Goal: Task Accomplishment & Management: Complete application form

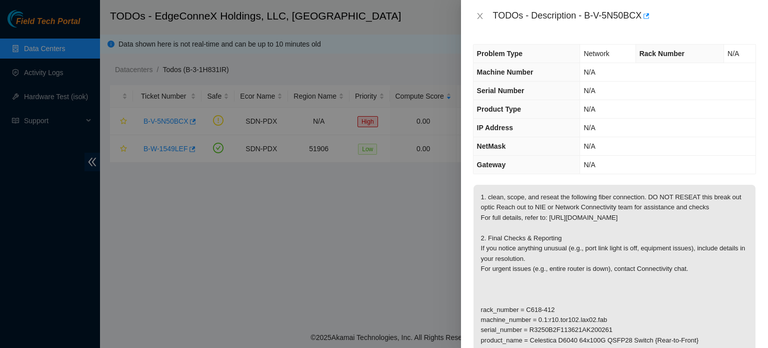
scroll to position [76, 0]
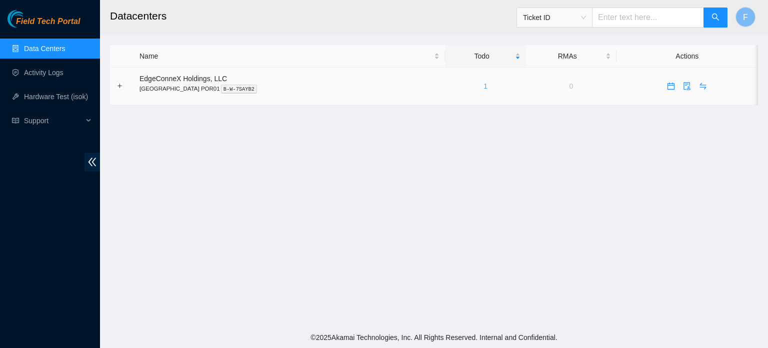
click at [484, 86] on link "1" at bounding box center [486, 86] width 4 height 8
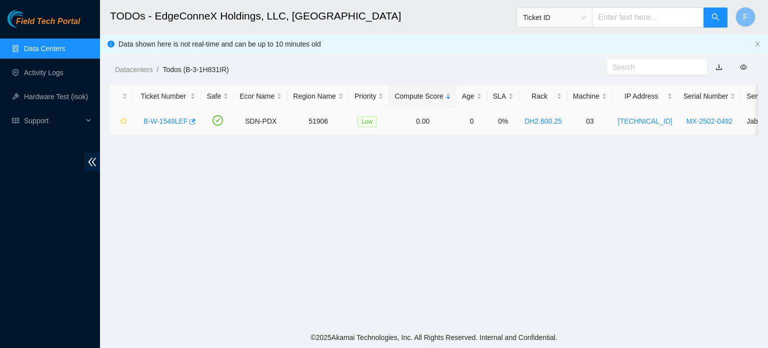
click at [154, 119] on link "B-W-1549LEF" at bounding box center [166, 121] width 44 height 8
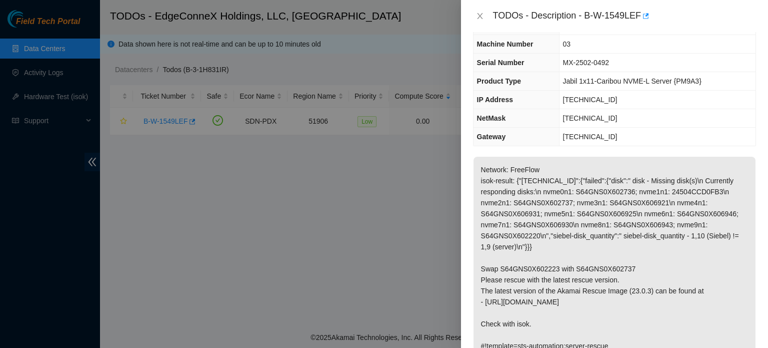
scroll to position [16, 0]
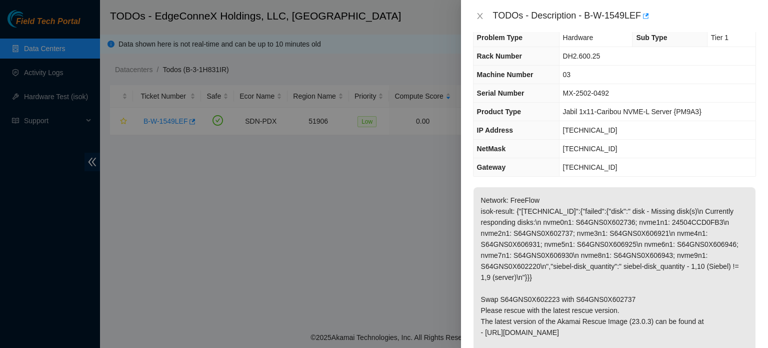
click at [633, 314] on p "Network: FreeFlow isok-result: {"23.214.21.196":{"failed":{"disk":" disk - Miss…" at bounding box center [615, 288] width 282 height 202
click at [281, 210] on div at bounding box center [384, 174] width 768 height 348
click at [269, 190] on div at bounding box center [384, 174] width 768 height 348
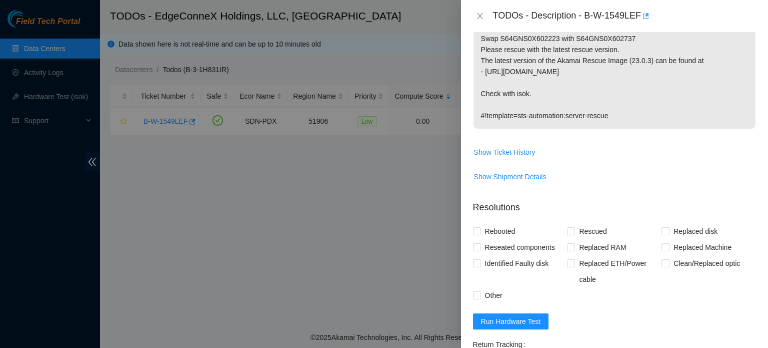
scroll to position [298, 0]
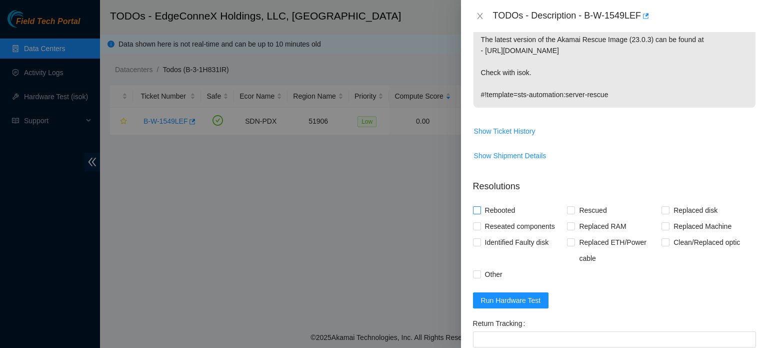
click at [477, 206] on input "Rebooted" at bounding box center [476, 209] width 7 height 7
checkbox input "true"
click at [575, 208] on span "Rescued" at bounding box center [593, 210] width 36 height 16
click at [573, 208] on input "Rescued" at bounding box center [570, 209] width 7 height 7
checkbox input "true"
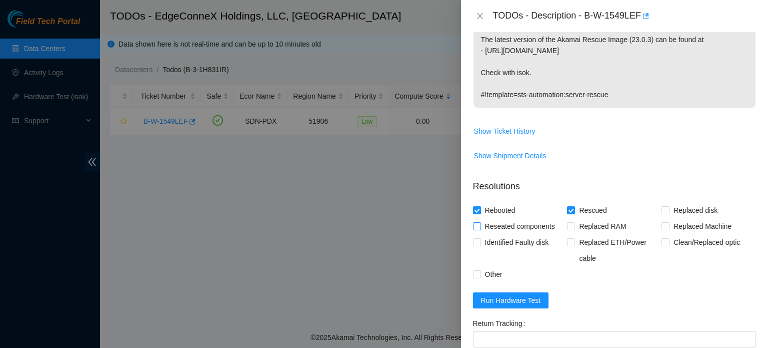
click at [476, 225] on input "Reseated components" at bounding box center [476, 225] width 7 height 7
checkbox input "true"
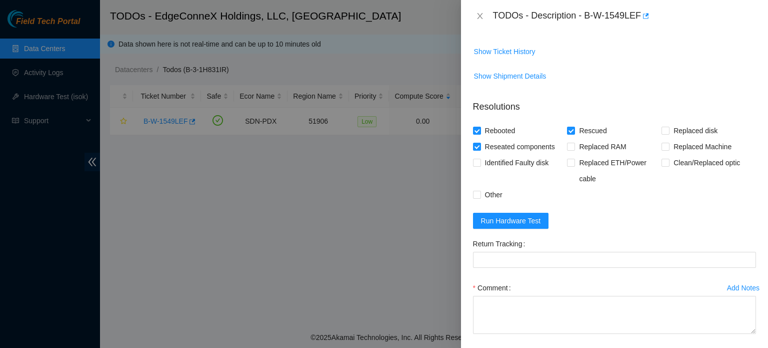
scroll to position [386, 0]
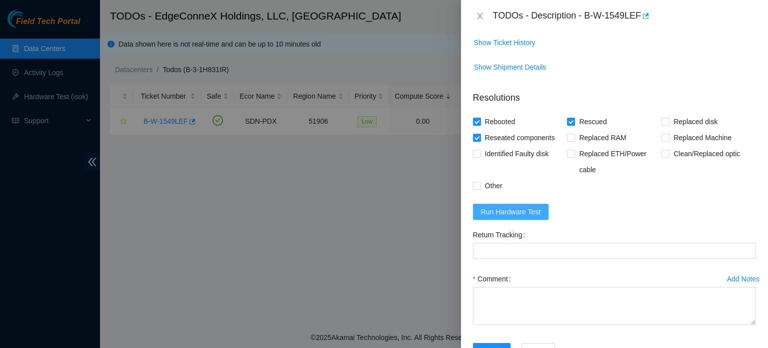
click at [507, 206] on span "Run Hardware Test" at bounding box center [511, 211] width 60 height 11
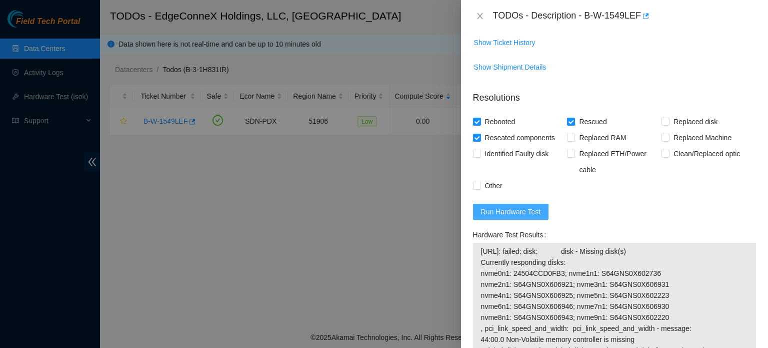
drag, startPoint x: 507, startPoint y: 206, endPoint x: 715, endPoint y: 262, distance: 214.9
click at [715, 262] on form "Resolutions Rebooted Rescued Replaced disk Reseated components Replaced RAM Rep…" at bounding box center [614, 297] width 283 height 429
drag, startPoint x: 715, startPoint y: 262, endPoint x: 766, endPoint y: 215, distance: 69.1
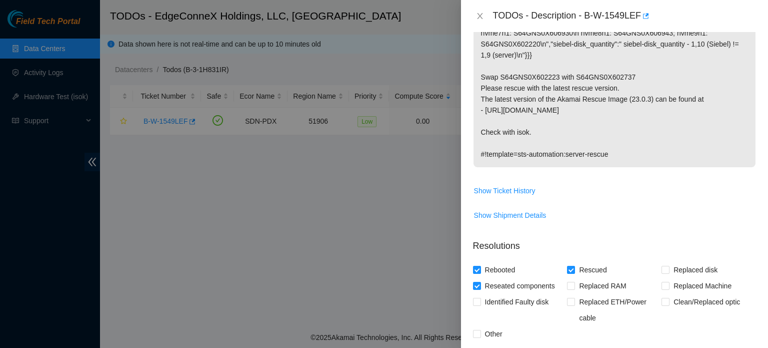
scroll to position [238, 0]
click at [572, 77] on p "Network: FreeFlow isok-result: {"23.214.21.196":{"failed":{"disk":" disk - Miss…" at bounding box center [615, 66] width 282 height 202
drag, startPoint x: 572, startPoint y: 77, endPoint x: 605, endPoint y: 72, distance: 32.8
click at [605, 72] on p "Network: FreeFlow isok-result: {"23.214.21.196":{"failed":{"disk":" disk - Miss…" at bounding box center [615, 66] width 282 height 202
copy p "S64GNS0X602737"
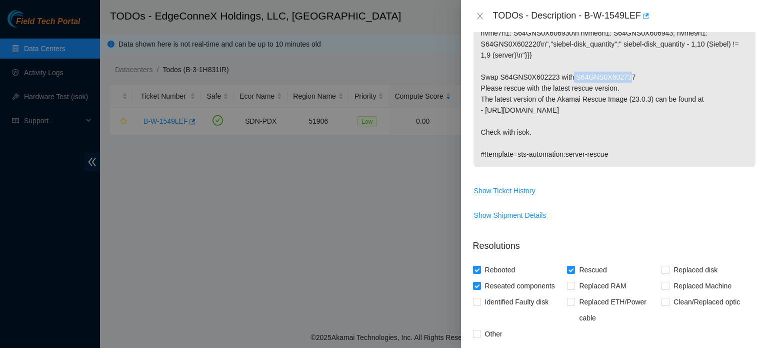
click at [605, 72] on p "Network: FreeFlow isok-result: {"23.214.21.196":{"failed":{"disk":" disk - Miss…" at bounding box center [615, 66] width 282 height 202
click at [735, 176] on td "Network: FreeFlow isok-result: {"23.214.21.196":{"failed":{"disk":" disk - Miss…" at bounding box center [614, 73] width 283 height 218
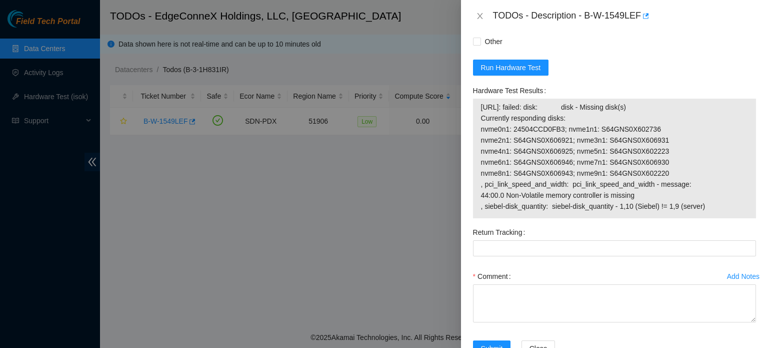
scroll to position [562, 0]
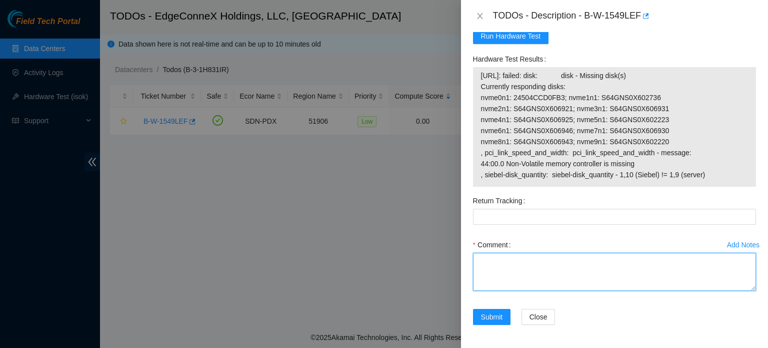
click at [485, 275] on textarea "Comment" at bounding box center [614, 272] width 283 height 38
paste textarea "verified and shut down machine - removed and replaced server - old SN: <old ser…"
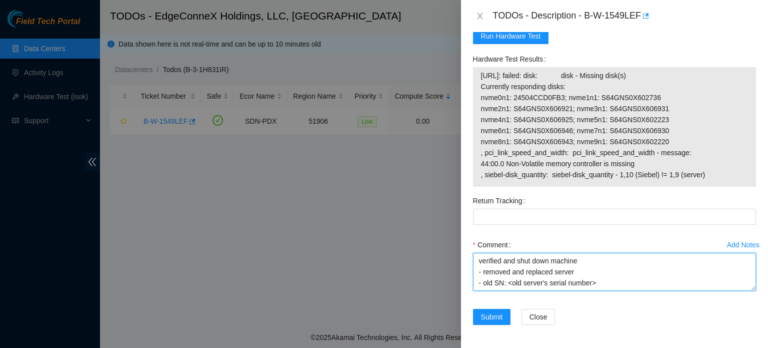
scroll to position [63, 0]
click at [553, 284] on textarea "verified and shut down machine - removed and replaced server - old SN: <old ser…" at bounding box center [614, 272] width 283 height 38
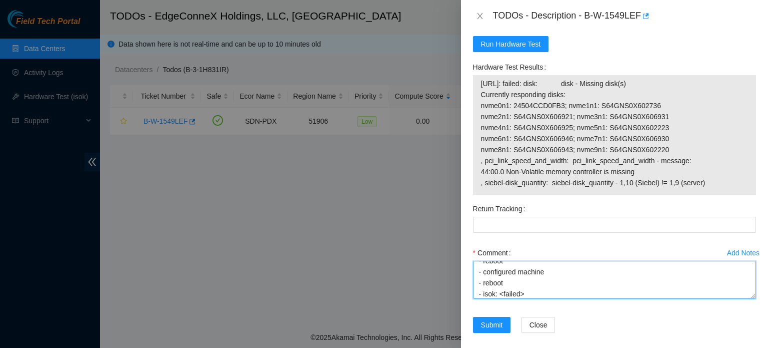
scroll to position [0, 0]
click at [577, 281] on textarea "verified and shut down machine - removed and replaced server - old SN: <old ser…" at bounding box center [614, 280] width 283 height 38
paste textarea "verified and shut down machine - removed and replaced server - old SN: <old ser…"
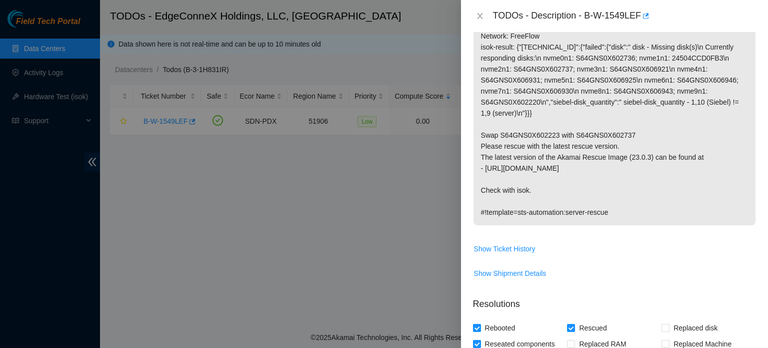
scroll to position [182, 0]
drag, startPoint x: 500, startPoint y: 132, endPoint x: 665, endPoint y: 135, distance: 164.6
click at [665, 135] on p "Network: FreeFlow isok-result: {"23.214.21.196":{"failed":{"disk":" disk - Miss…" at bounding box center [615, 123] width 282 height 202
copy p "S64GNS0X602223 with S64GNS0X602737"
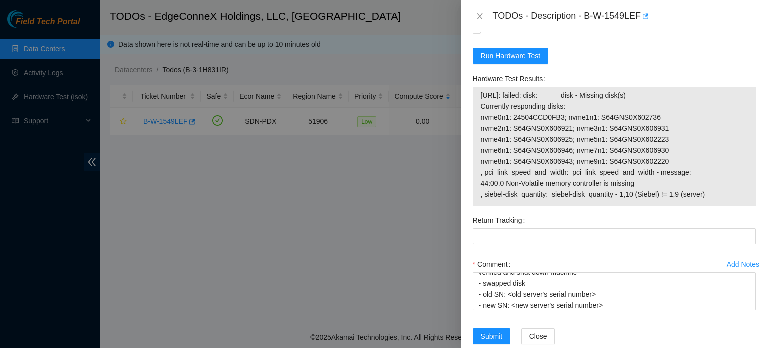
scroll to position [562, 0]
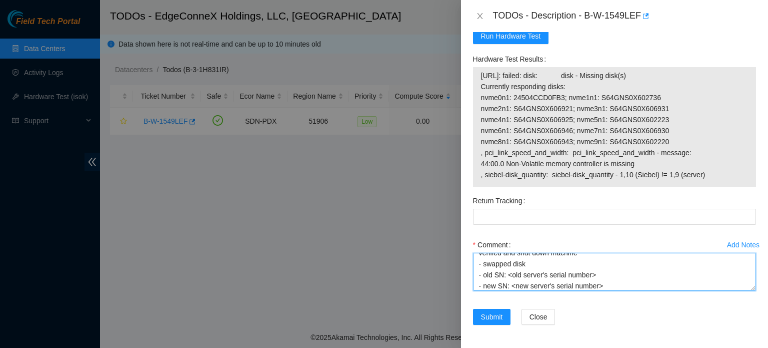
click at [532, 264] on textarea "verified and shut down machine - swapped disk - old SN: <old server's serial nu…" at bounding box center [614, 272] width 283 height 38
paste textarea "S64GNS0X602223 with S64GNS0X602737"
click at [604, 288] on textarea "verified and shut down machine - swapped disk S64GNS0X602223 with S64GNS0X60273…" at bounding box center [614, 272] width 283 height 38
type textarea "verified and shut down machine - swapped disk S64GNS0X602223 with S64GNS0X60273…"
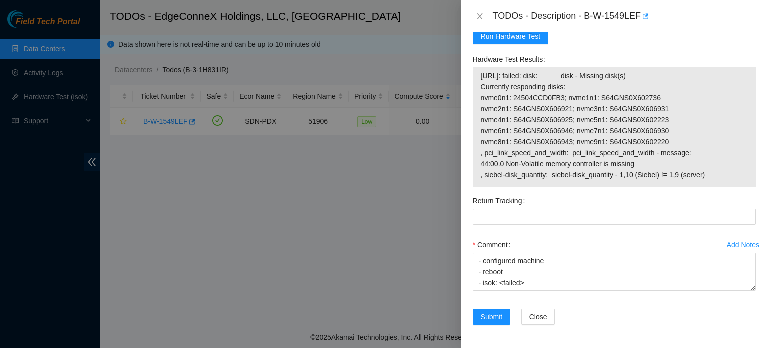
click at [534, 306] on div "Add Notes Comment verified and shut down machine - swapped disk S64GNS0X602223 …" at bounding box center [614, 273] width 291 height 72
click at [491, 314] on span "Submit" at bounding box center [492, 316] width 22 height 11
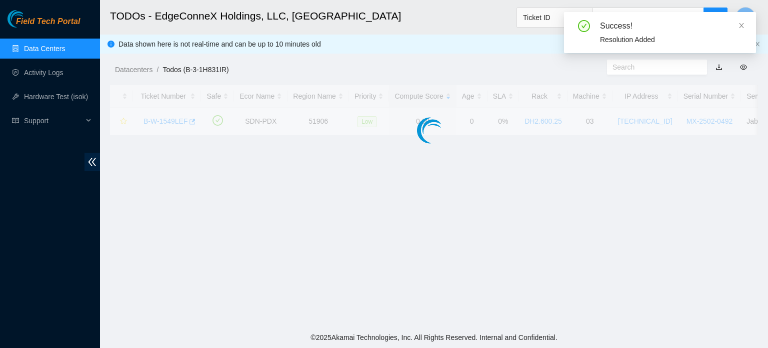
scroll to position [275, 0]
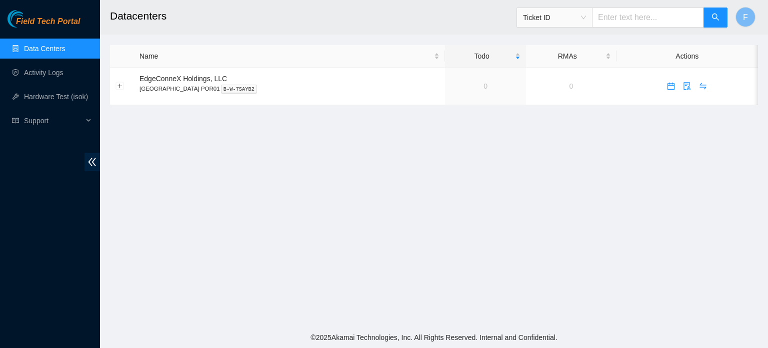
click at [491, 314] on main "Datacenters Ticket ID F Name Todo RMAs Actions EdgeConneX Holdings, LLC [GEOGRA…" at bounding box center [434, 163] width 668 height 327
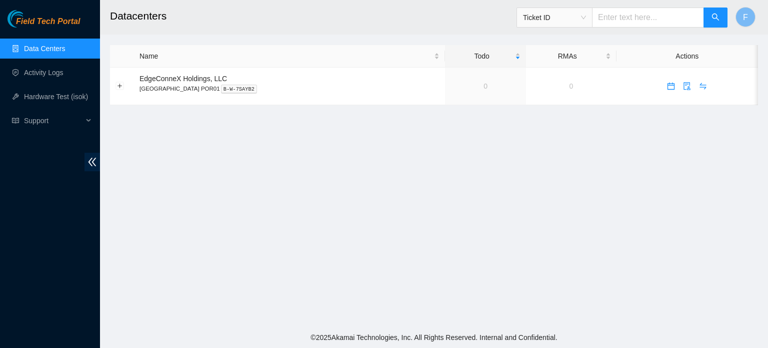
click at [490, 314] on main "Datacenters Ticket ID F Name Todo RMAs Actions EdgeConneX Holdings, LLC [GEOGRA…" at bounding box center [434, 163] width 668 height 327
click at [494, 308] on main "Datacenters Ticket ID F Name Todo RMAs Actions EdgeConneX Holdings, LLC [GEOGRA…" at bounding box center [434, 163] width 668 height 327
click at [494, 307] on main "Datacenters Ticket ID F Name Todo RMAs Actions EdgeConneX Holdings, LLC [GEOGRA…" at bounding box center [434, 163] width 668 height 327
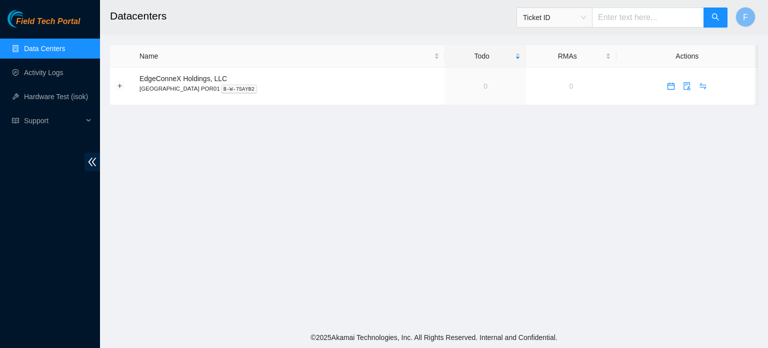
click at [494, 307] on main "Datacenters Ticket ID F Name Todo RMAs Actions EdgeConneX Holdings, LLC [GEOGRA…" at bounding box center [434, 163] width 668 height 327
click at [492, 316] on main "Datacenters Ticket ID F Name Todo RMAs Actions EdgeConneX Holdings, LLC [GEOGRA…" at bounding box center [434, 163] width 668 height 327
click at [484, 250] on main "Datacenters Ticket ID F Name Todo RMAs Actions EdgeConneX Holdings, LLC [GEOGRA…" at bounding box center [434, 163] width 668 height 327
click at [471, 207] on main "Datacenters Ticket ID F Name Todo RMAs Actions EdgeConneX Holdings, LLC [GEOGRA…" at bounding box center [434, 163] width 668 height 327
click at [464, 174] on main "Datacenters Ticket ID F Name Todo RMAs Actions EdgeConneX Holdings, LLC [GEOGRA…" at bounding box center [434, 163] width 668 height 327
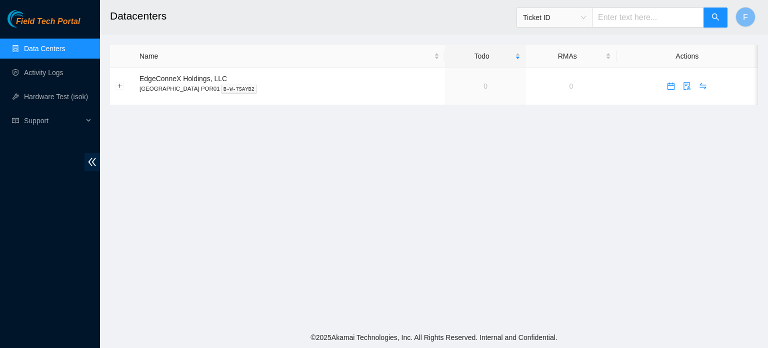
click at [456, 117] on main "Datacenters Ticket ID F Name Todo RMAs Actions EdgeConneX Holdings, LLC [GEOGRA…" at bounding box center [434, 163] width 668 height 327
click at [461, 89] on td "0" at bounding box center [485, 87] width 81 height 38
click at [479, 58] on div "Todo" at bounding box center [486, 56] width 70 height 11
